Goal: Transaction & Acquisition: Purchase product/service

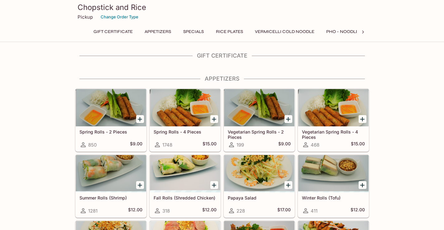
click at [139, 185] on icon "Add Summer Rolls (Shrimp)" at bounding box center [139, 185] width 7 height 7
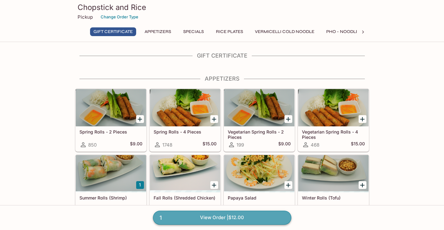
click at [208, 216] on link "1 View Order | $12.00" at bounding box center [222, 218] width 138 height 14
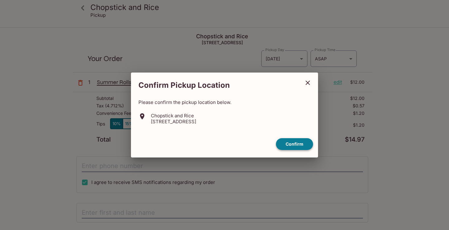
click at [284, 144] on button "Confirm" at bounding box center [294, 144] width 37 height 12
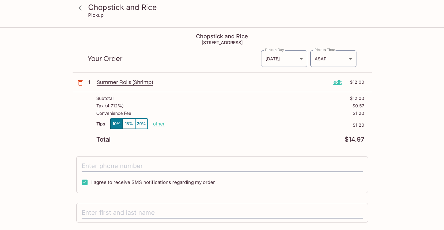
click at [161, 125] on p "other" at bounding box center [159, 124] width 12 height 6
drag, startPoint x: 187, startPoint y: 124, endPoint x: 259, endPoint y: 116, distance: 73.1
click at [258, 116] on div "Subtotal $12.00 Tax ( 4.712% ) $0.57 Convenience Fee $1.20 Tips 10% 15% 20% Don…" at bounding box center [222, 119] width 299 height 54
type input "0.00"
click at [260, 115] on div "Convenience Fee $1.20" at bounding box center [230, 114] width 268 height 7
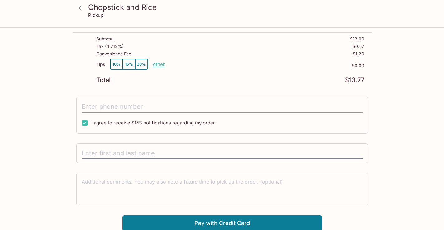
scroll to position [60, 0]
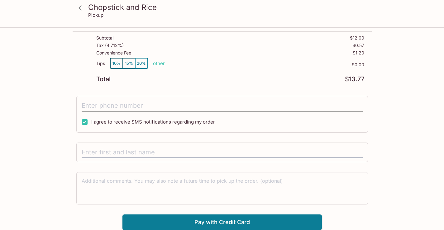
click at [119, 105] on input "tel" at bounding box center [222, 106] width 281 height 12
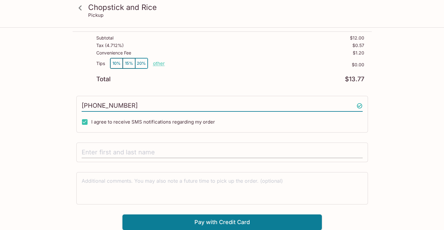
type input "[PHONE_NUMBER]"
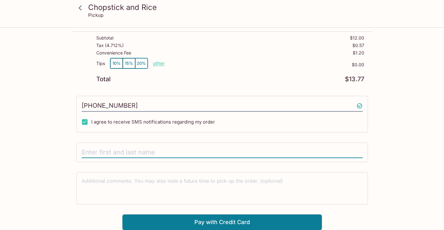
click at [105, 153] on input "text" at bounding box center [222, 153] width 281 height 12
type input "s"
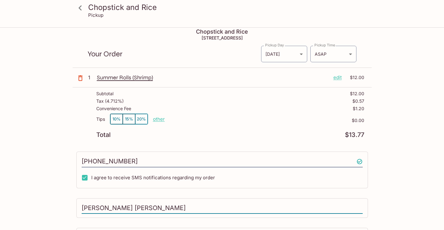
scroll to position [0, 0]
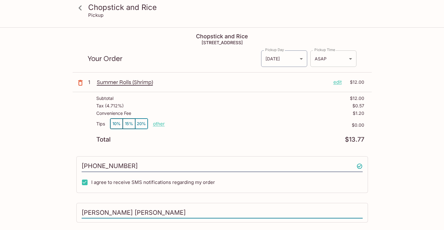
type input "[PERSON_NAME] [PERSON_NAME]"
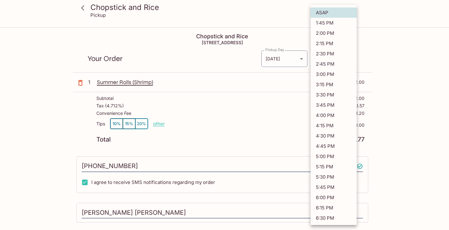
click at [352, 62] on body "Chopstick and Rice Pickup Chopstick and Rice [STREET_ADDRESS] Your Order Pickup…" at bounding box center [224, 143] width 449 height 230
click at [410, 43] on div at bounding box center [224, 115] width 449 height 230
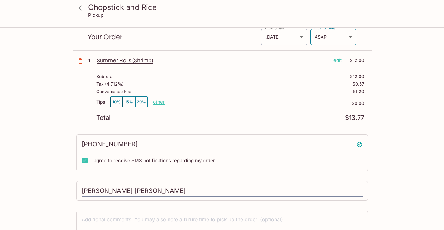
scroll to position [60, 0]
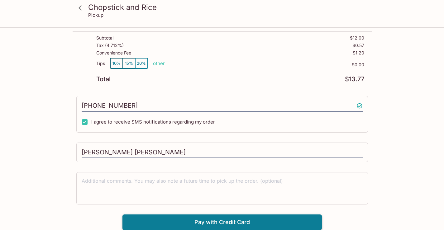
click at [237, 219] on button "Pay with Credit Card" at bounding box center [221, 223] width 199 height 16
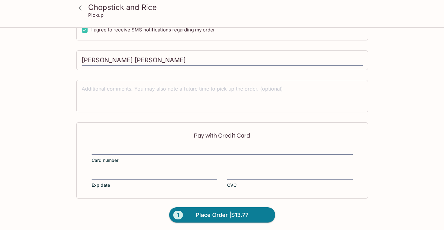
scroll to position [154, 0]
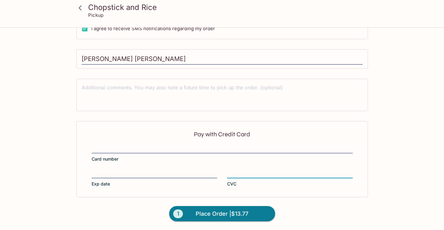
click at [66, 170] on div "Chopstick and Rice Pickup Chopstick and Rice [STREET_ADDRESS] Your Order Pickup…" at bounding box center [222, 52] width 399 height 356
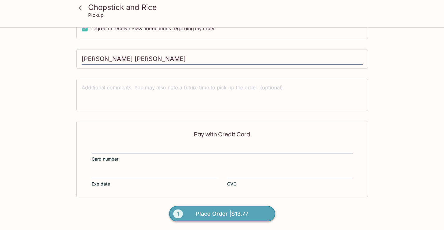
click at [209, 208] on button "1 Place Order | $13.77" at bounding box center [222, 214] width 106 height 16
